Goal: Find specific page/section: Find specific page/section

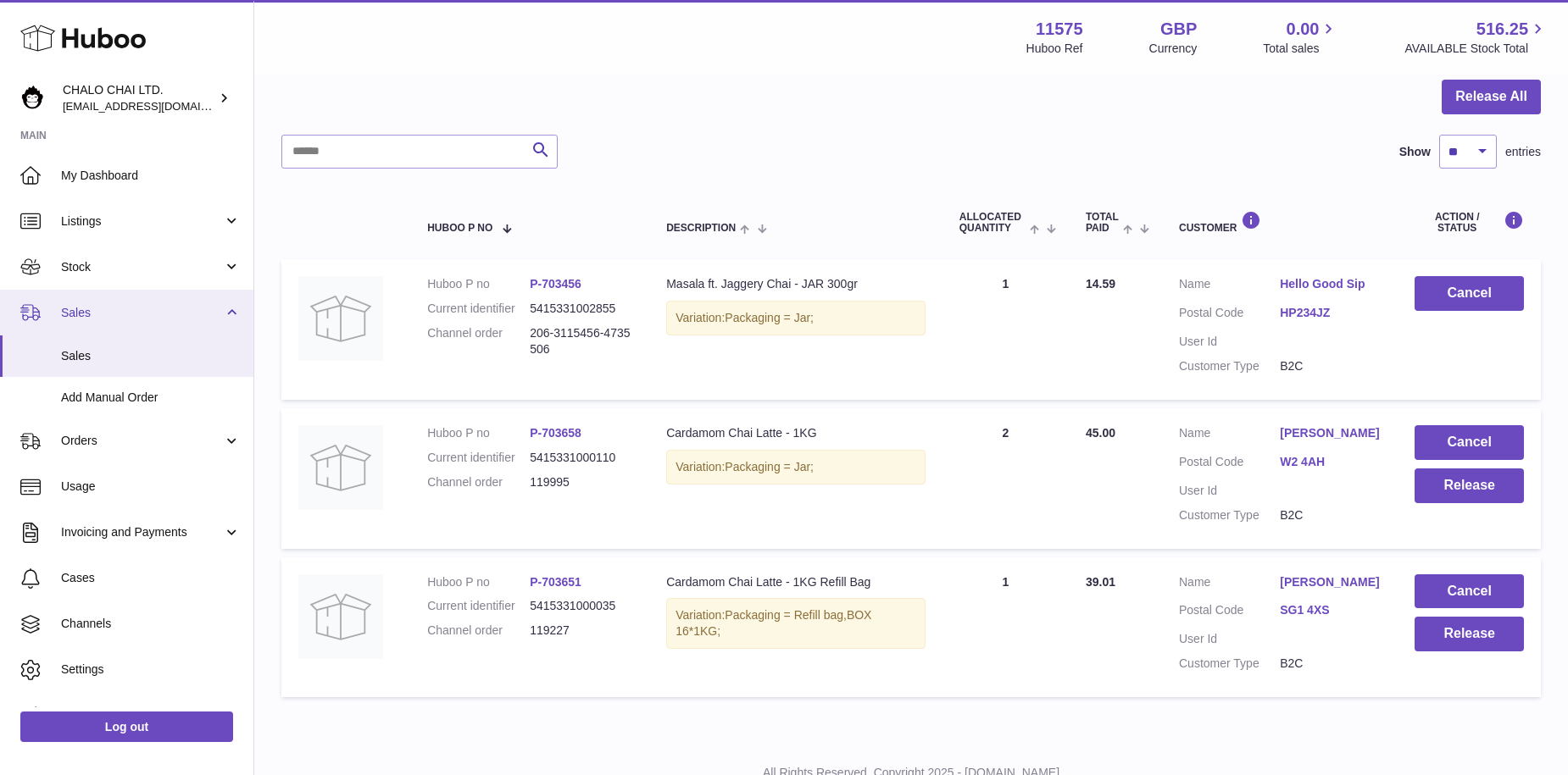
click at [109, 332] on link "Sales" at bounding box center [127, 313] width 253 height 46
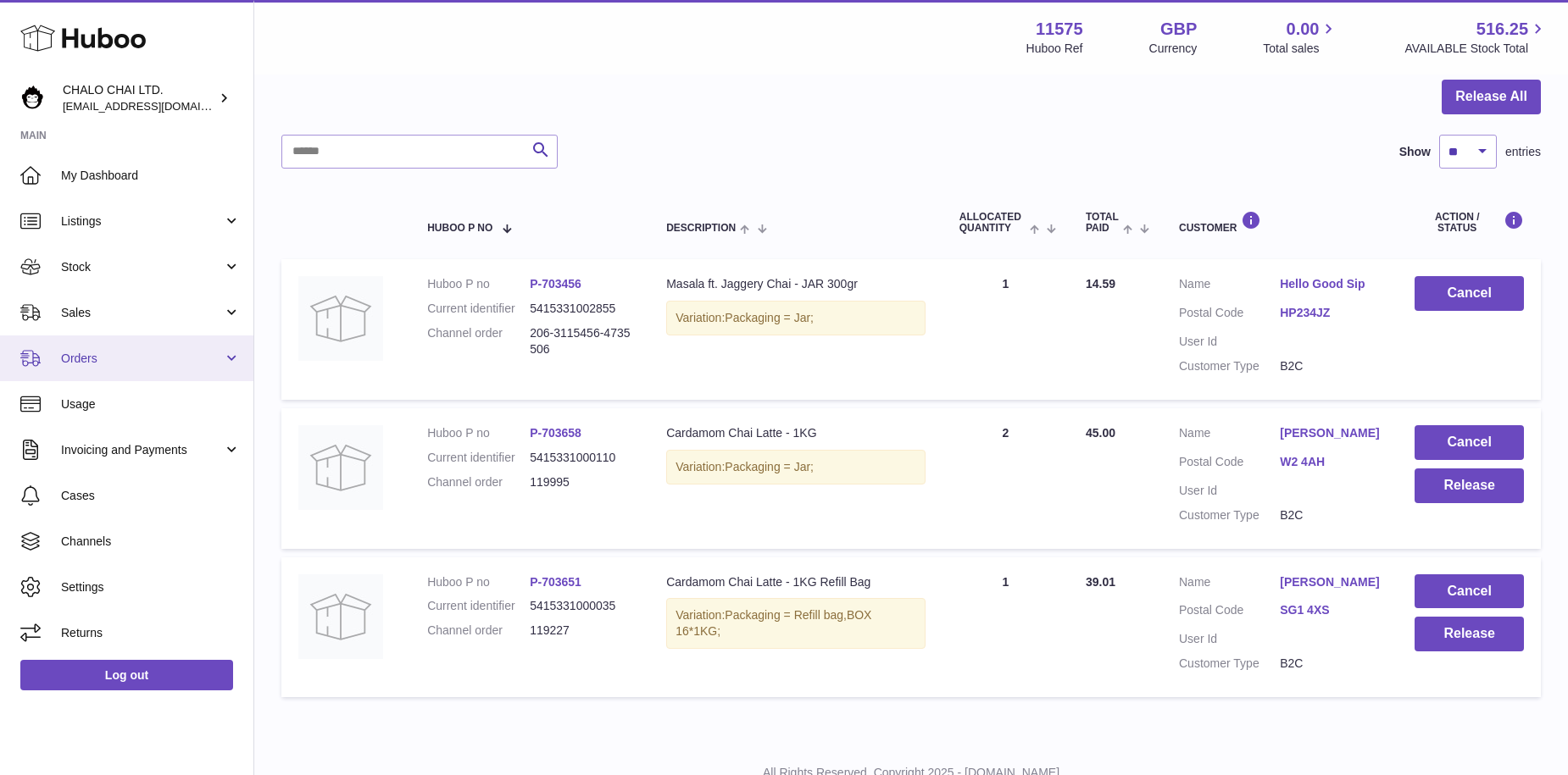
click at [109, 352] on span "Orders" at bounding box center [141, 358] width 162 height 16
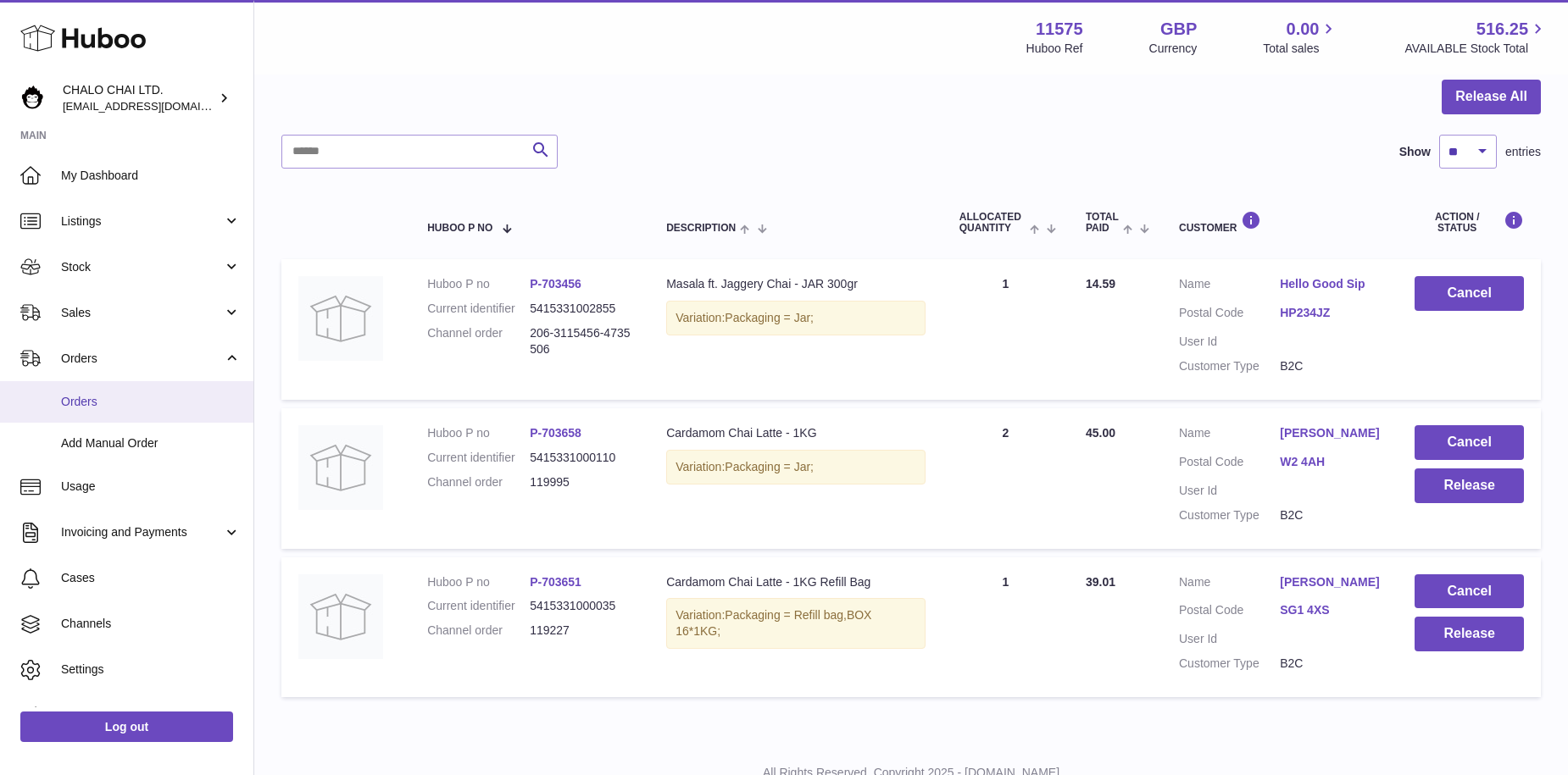
click at [103, 397] on span "Orders" at bounding box center [150, 402] width 180 height 16
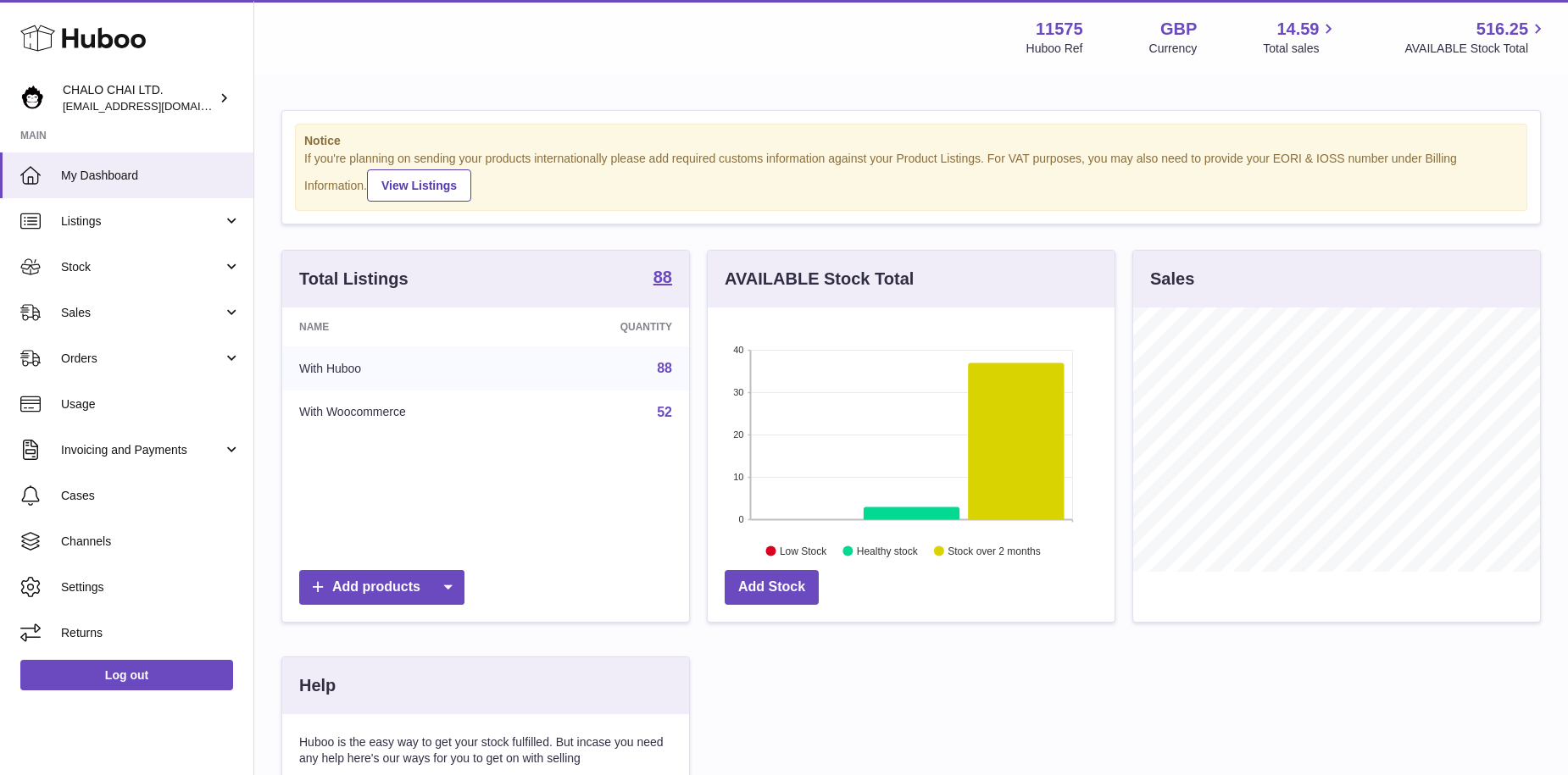
scroll to position [264, 407]
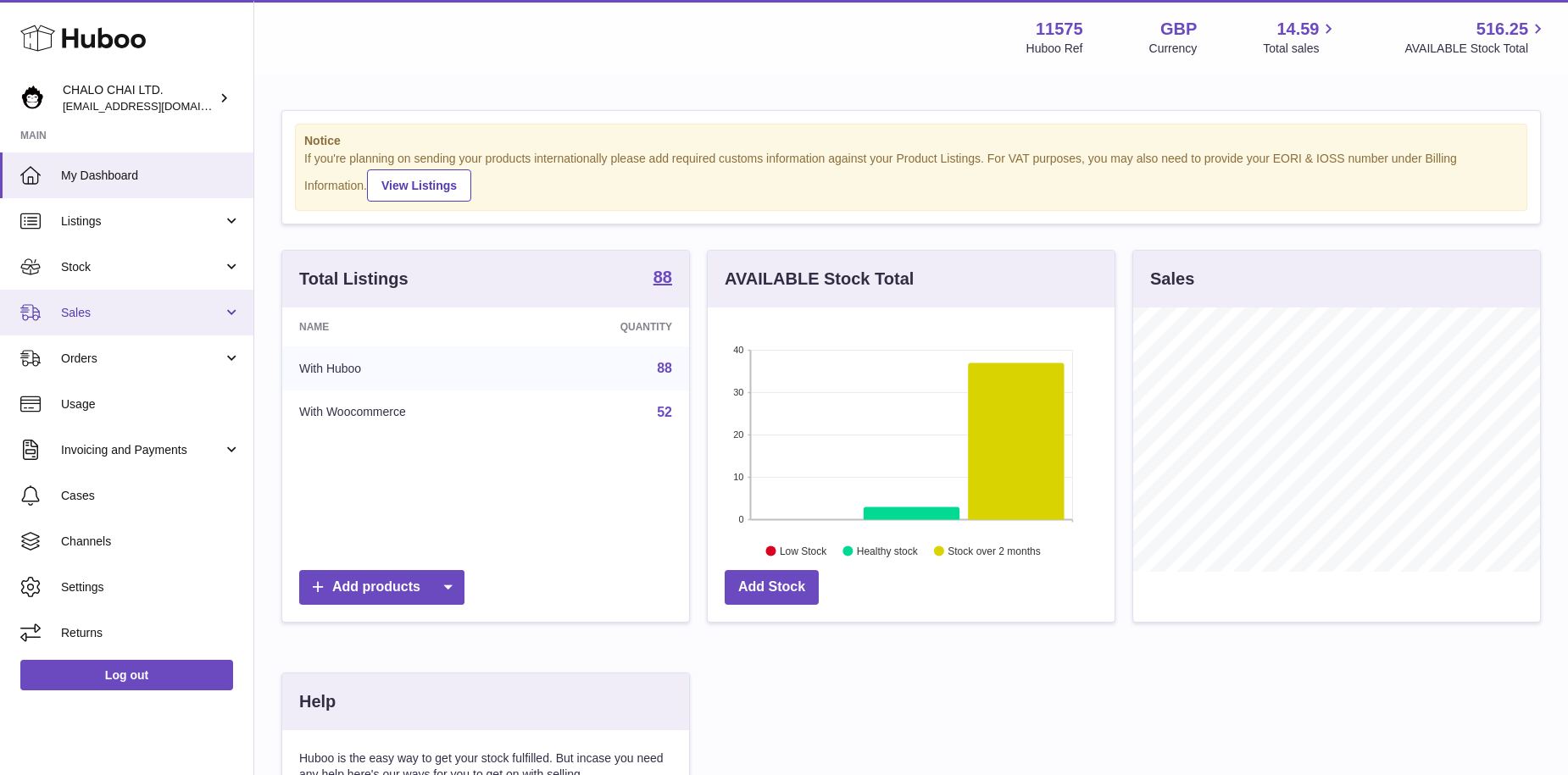
click at [112, 314] on span "Sales" at bounding box center [141, 313] width 162 height 16
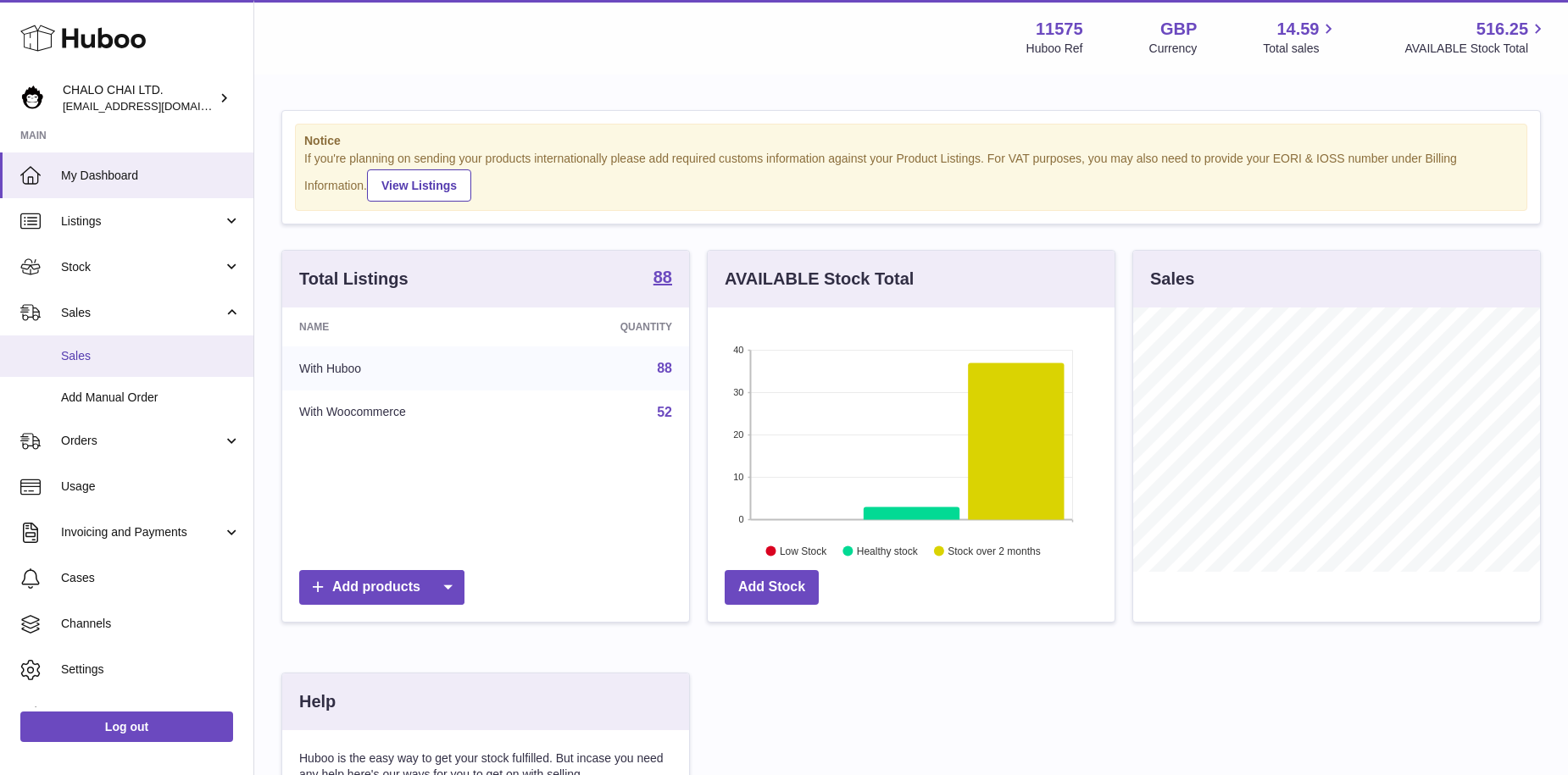
click at [97, 361] on span "Sales" at bounding box center [150, 355] width 180 height 16
